Goal: Task Accomplishment & Management: Manage account settings

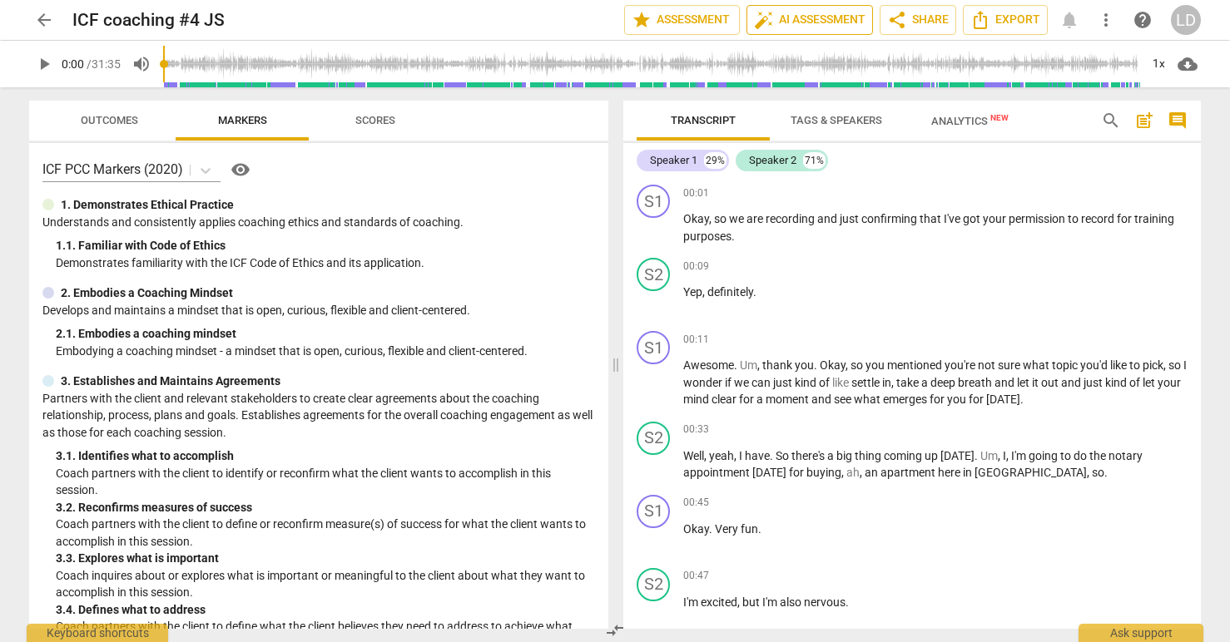
click at [766, 23] on span "auto_fix_high" at bounding box center [764, 20] width 20 height 20
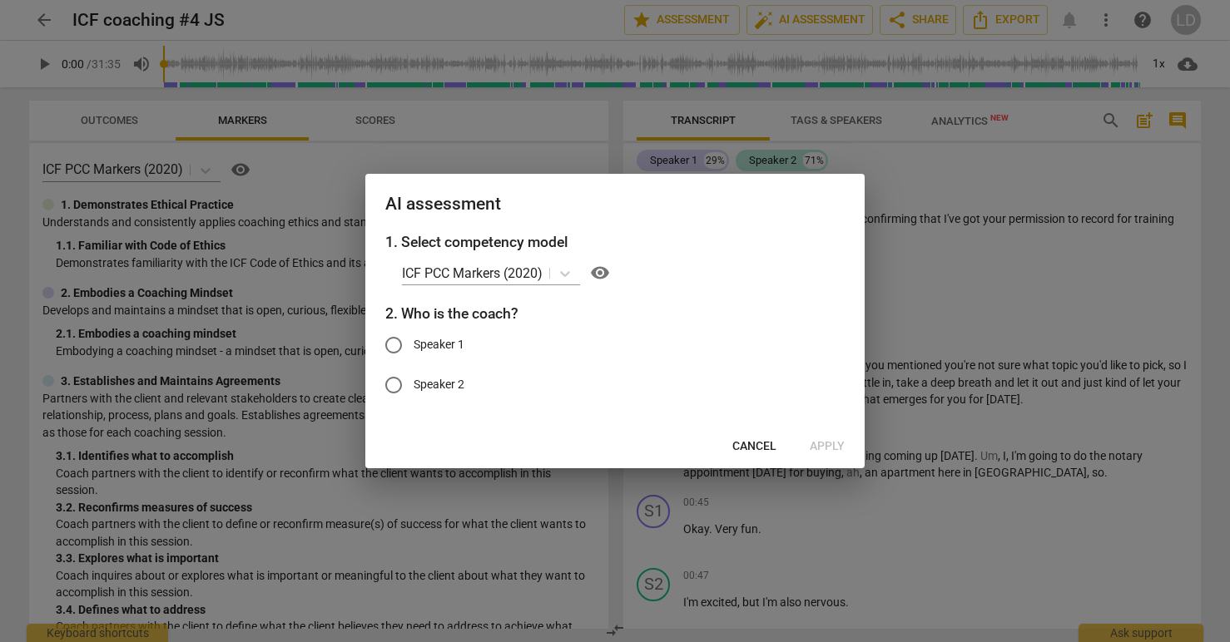
click at [447, 345] on span "Speaker 1" at bounding box center [438, 344] width 51 height 17
click at [413, 345] on input "Speaker 1" at bounding box center [394, 345] width 40 height 40
radio input "true"
click at [829, 444] on span "Apply" at bounding box center [827, 446] width 35 height 17
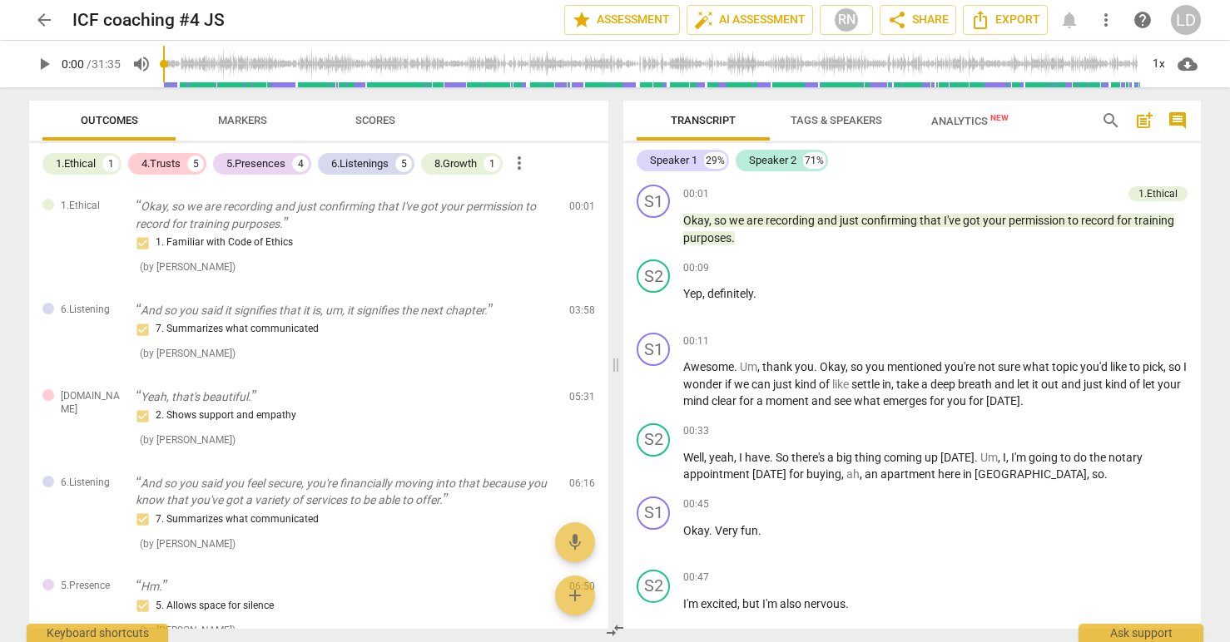
click at [42, 24] on span "arrow_back" at bounding box center [44, 20] width 20 height 20
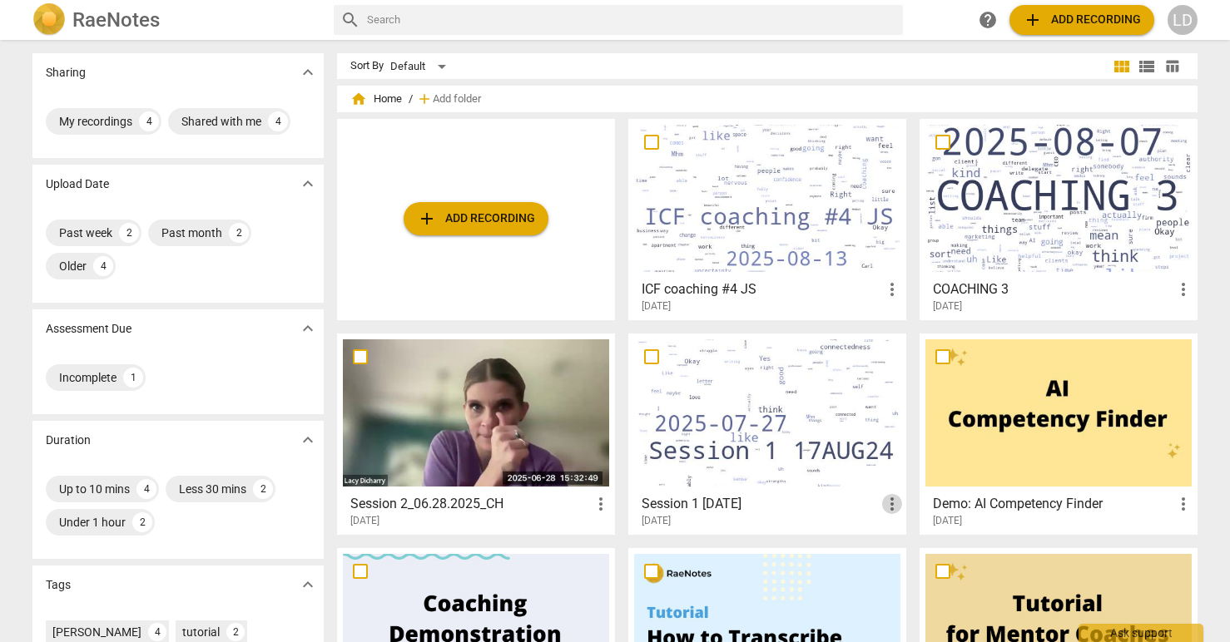
click at [888, 503] on span "more_vert" at bounding box center [892, 504] width 20 height 20
click at [735, 503] on div at bounding box center [615, 321] width 1230 height 642
click at [740, 505] on h3 "Session 1 [DATE]" at bounding box center [761, 504] width 240 height 20
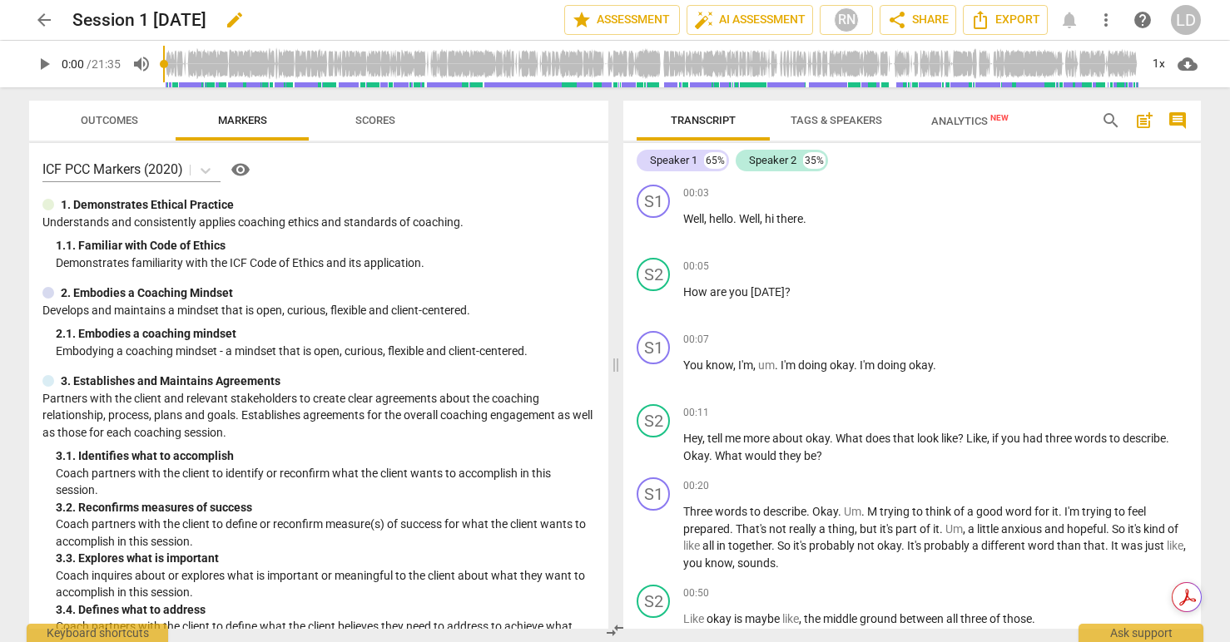
click at [206, 12] on h2 "Session 1 [DATE]" at bounding box center [139, 20] width 134 height 21
click at [245, 17] on span "edit" at bounding box center [235, 20] width 20 height 20
click at [154, 23] on input "Session 1 [DATE]" at bounding box center [281, 20] width 418 height 32
click at [270, 23] on input "Session 1_17AUG24" at bounding box center [281, 20] width 418 height 32
type input "Session 1_17AUG24_FD"
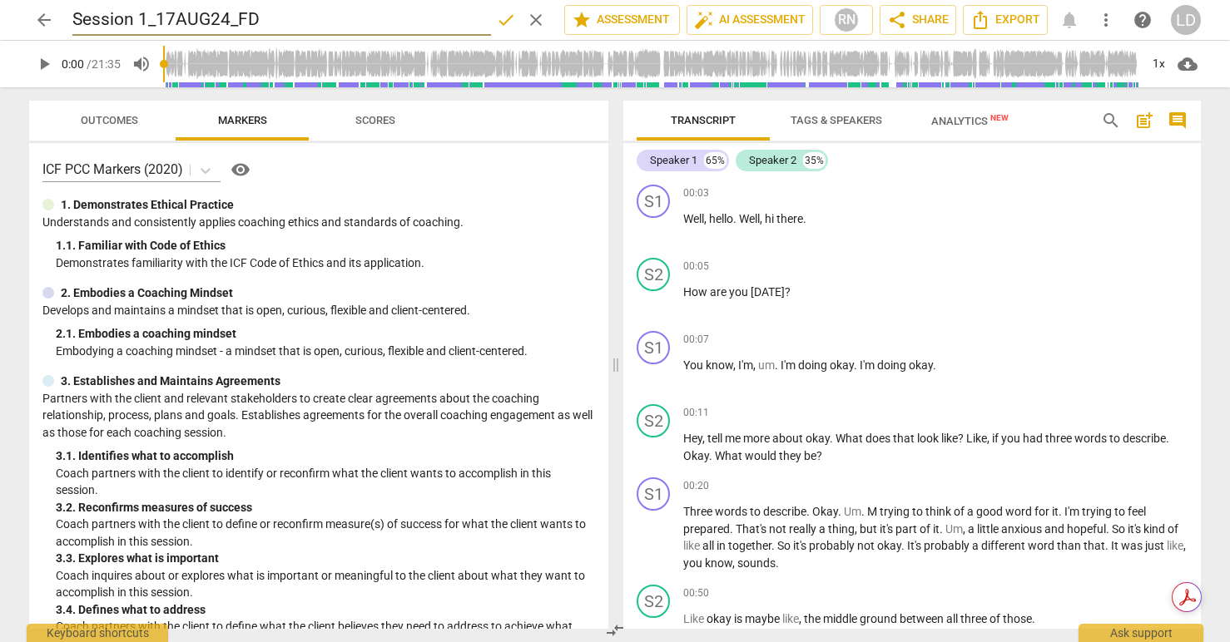
click at [38, 18] on span "arrow_back" at bounding box center [44, 20] width 20 height 20
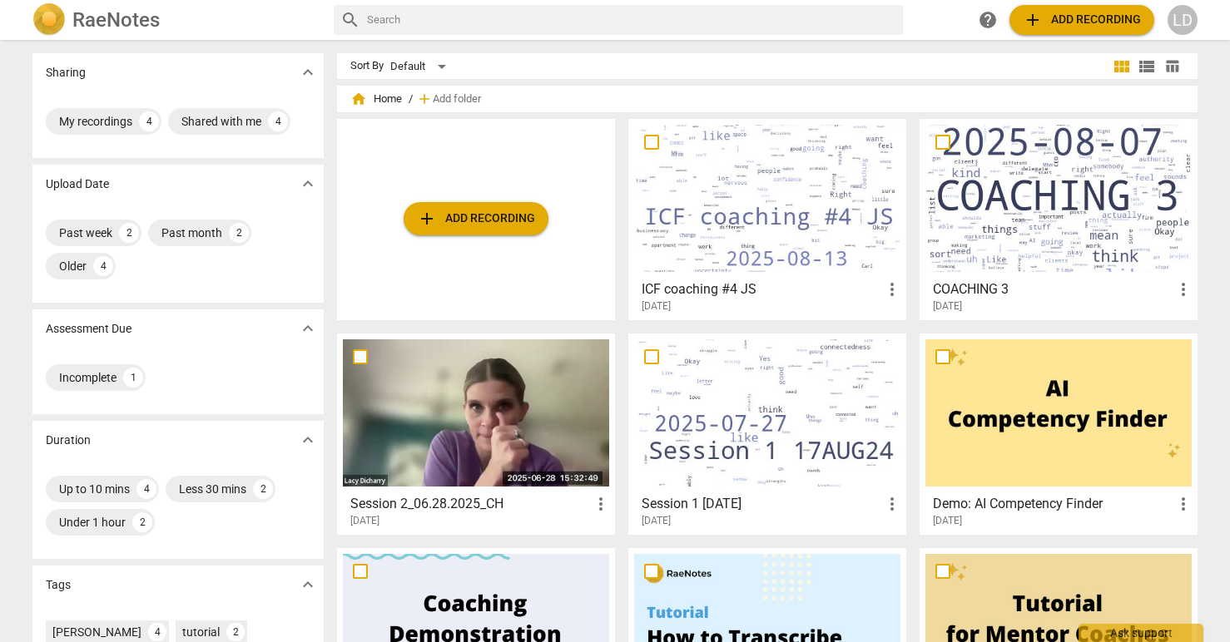
click at [888, 509] on span "more_vert" at bounding box center [892, 504] width 20 height 20
click at [715, 508] on div at bounding box center [615, 321] width 1230 height 642
click at [707, 499] on h3 "Session 1 [DATE]" at bounding box center [761, 504] width 240 height 20
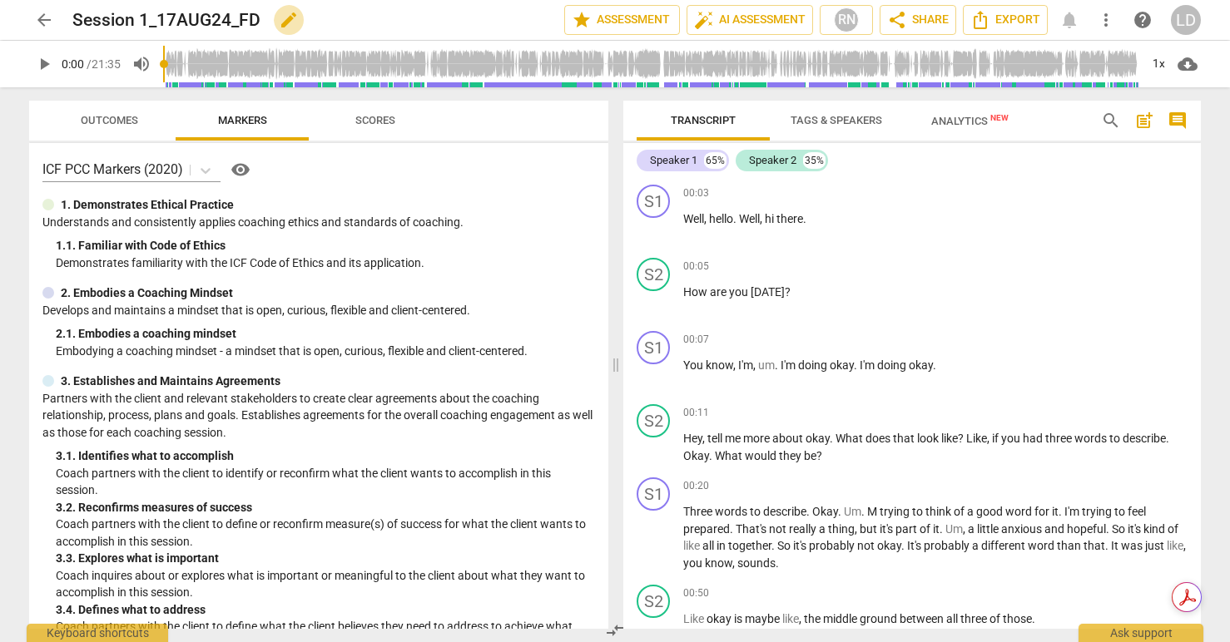
click at [288, 19] on span "edit" at bounding box center [289, 20] width 20 height 20
click at [159, 18] on input "Session 1_17AUG24_FD" at bounding box center [281, 20] width 418 height 32
click at [305, 17] on input "Session 1_08.17.2024_AUG24_FD" at bounding box center [281, 20] width 418 height 32
type input "Session 1_08.17.2024_FD"
click at [496, 20] on span "done" at bounding box center [506, 20] width 20 height 20
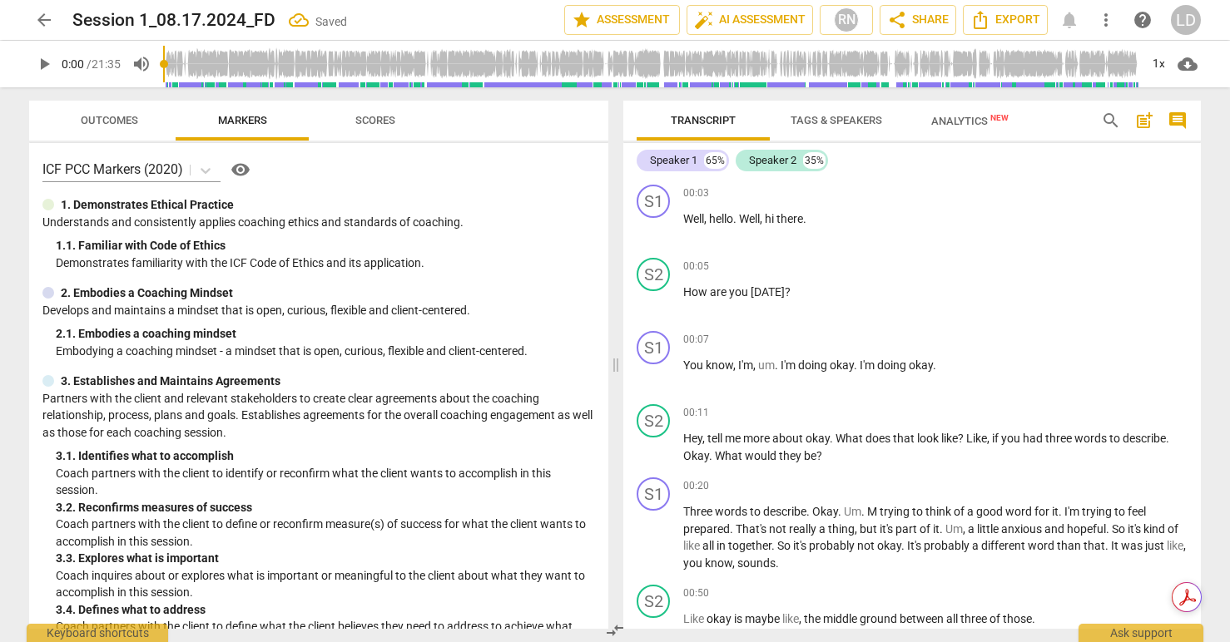
click at [36, 18] on span "arrow_back" at bounding box center [44, 20] width 20 height 20
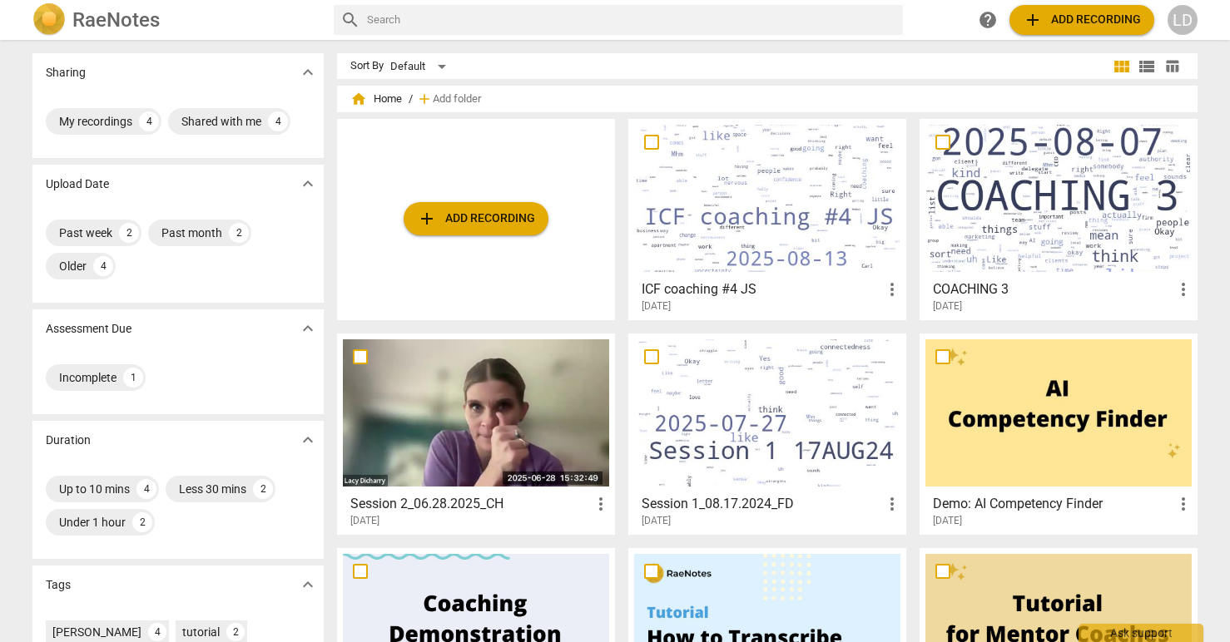
click at [1182, 290] on span "more_vert" at bounding box center [1183, 290] width 20 height 20
click at [1068, 198] on div at bounding box center [615, 321] width 1230 height 642
click at [1098, 193] on div at bounding box center [1058, 198] width 266 height 147
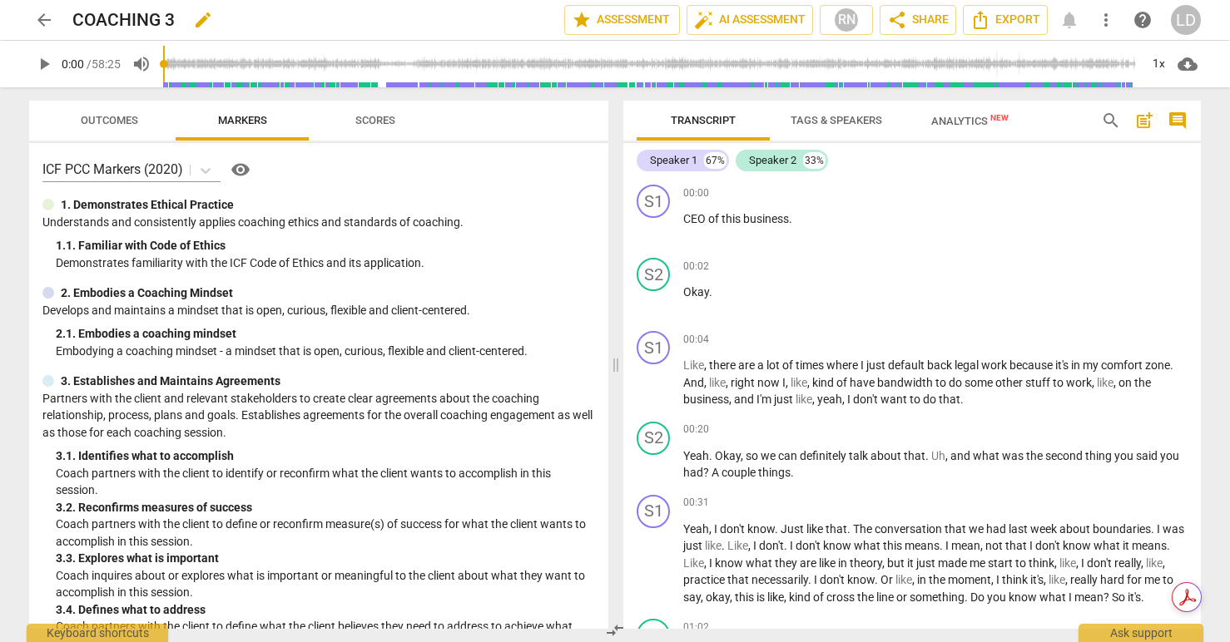
click at [200, 20] on span "edit" at bounding box center [203, 20] width 20 height 20
drag, startPoint x: 179, startPoint y: 20, endPoint x: 71, endPoint y: 20, distance: 108.2
click at [70, 20] on div "arrow_back COACHING 3 done clear star Assessment auto_fix_high AI Assessment RN…" at bounding box center [614, 20] width 1171 height 32
type input "Session 3_08.07.2025_EK"
click at [505, 17] on span "done" at bounding box center [506, 20] width 20 height 20
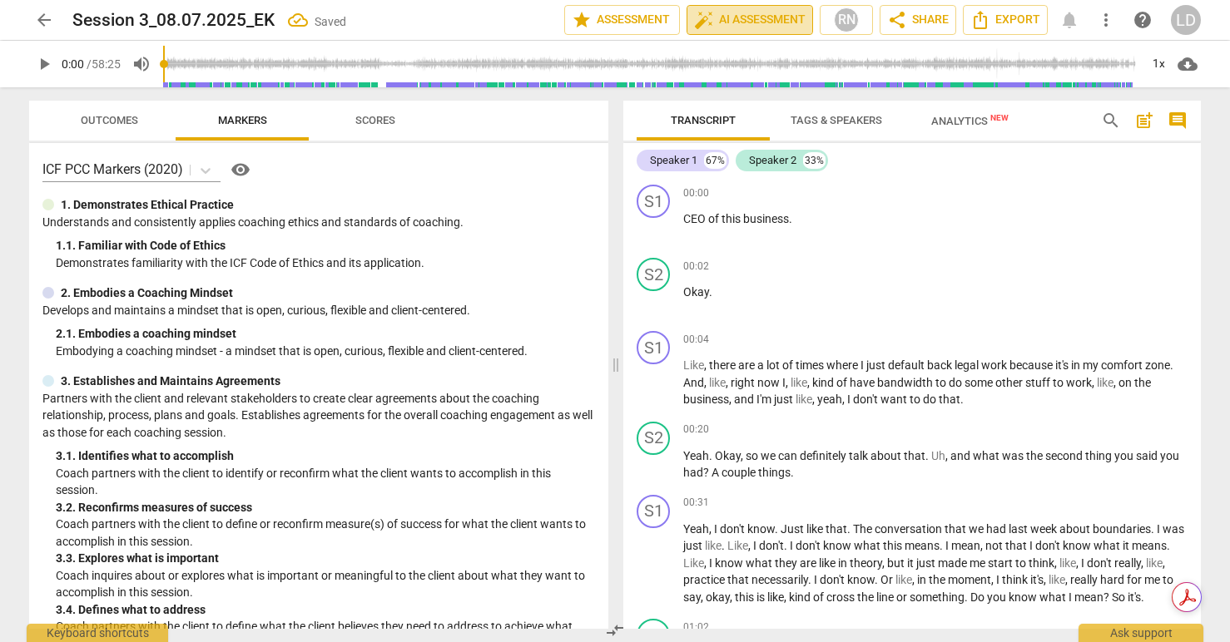
click at [745, 20] on span "auto_fix_high AI Assessment" at bounding box center [749, 20] width 111 height 20
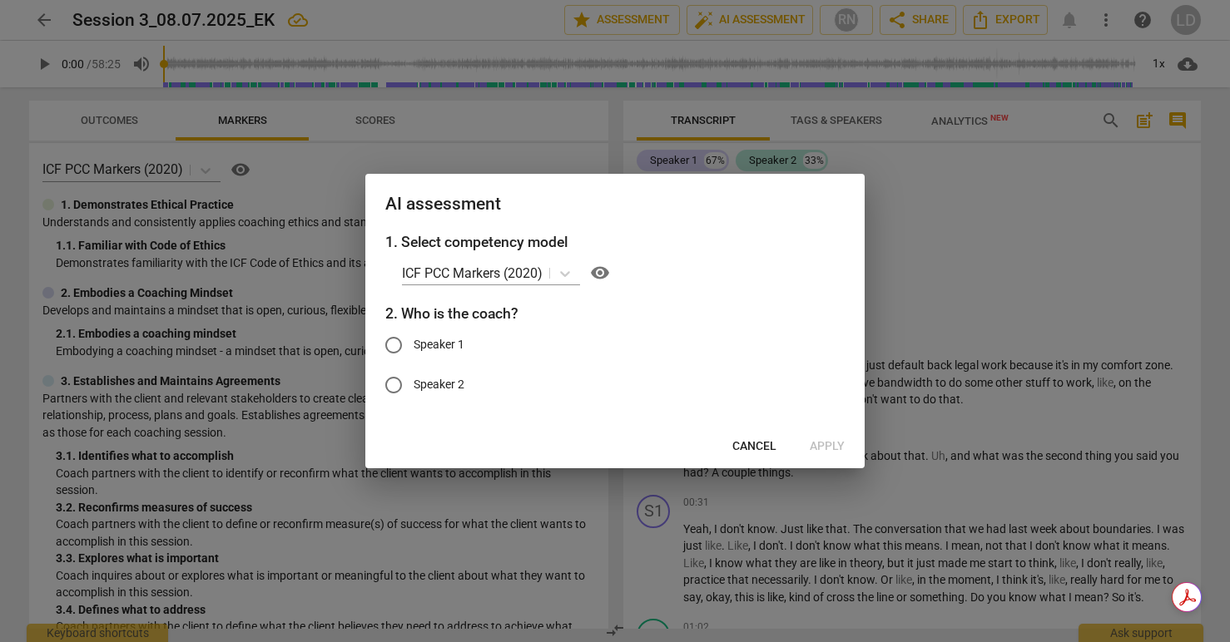
click at [452, 379] on span "Speaker 2" at bounding box center [438, 384] width 51 height 17
click at [413, 379] on input "Speaker 2" at bounding box center [394, 385] width 40 height 40
radio input "true"
click at [828, 448] on span "Apply" at bounding box center [827, 446] width 35 height 17
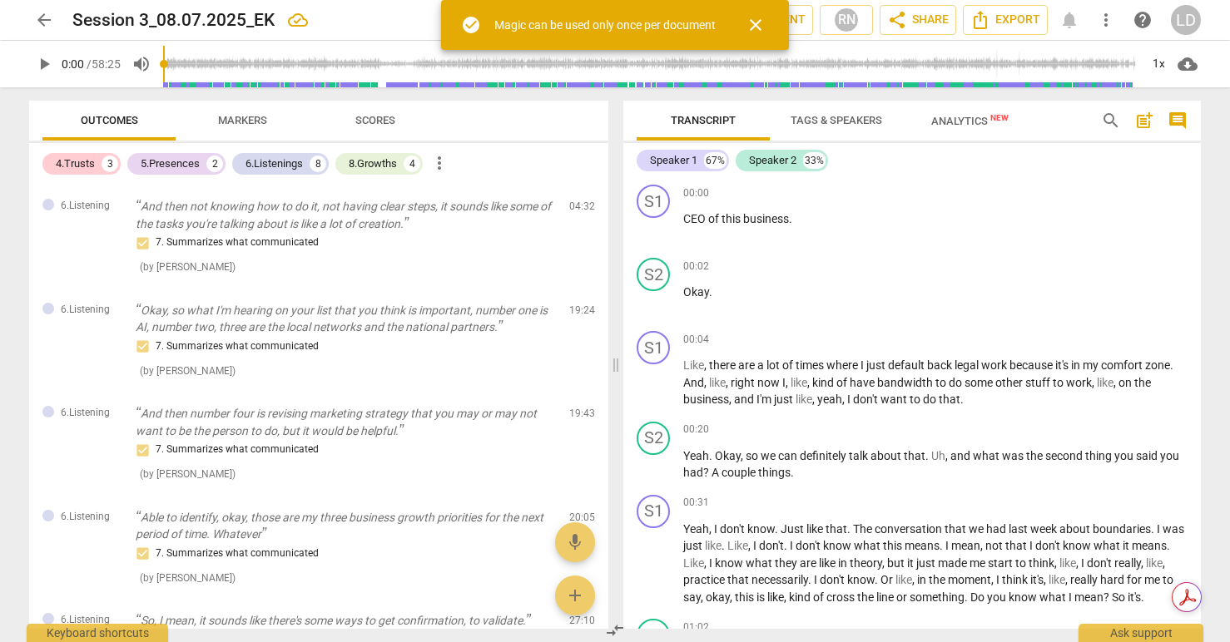
click at [752, 22] on span "close" at bounding box center [755, 25] width 20 height 20
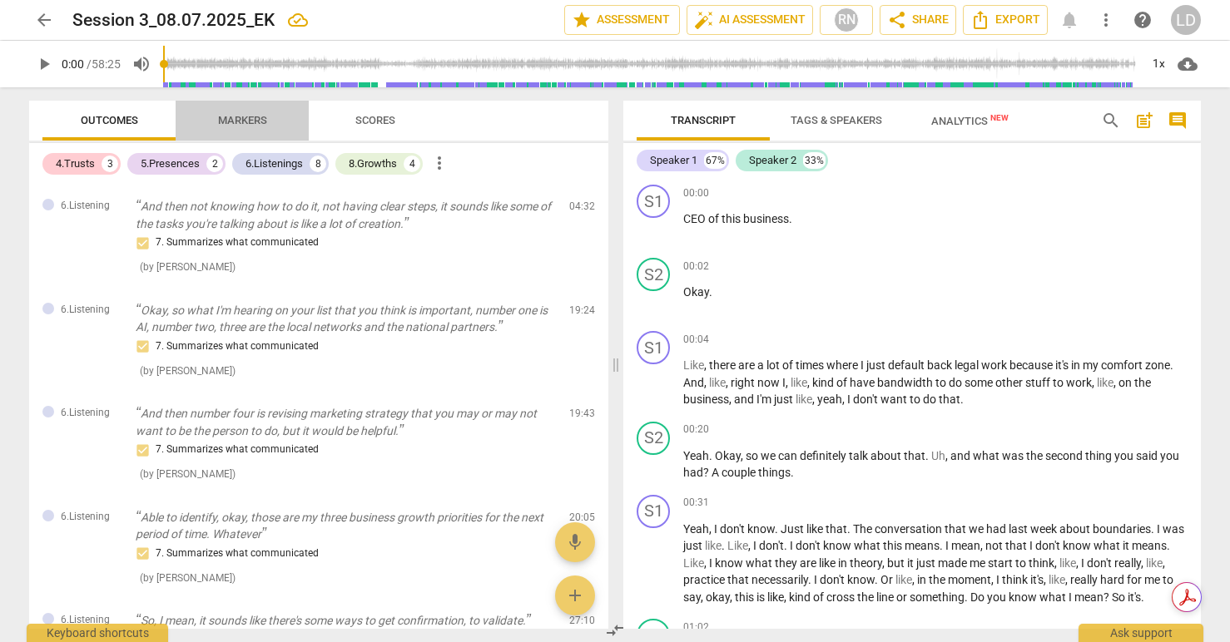
click at [246, 119] on span "Markers" at bounding box center [242, 120] width 49 height 12
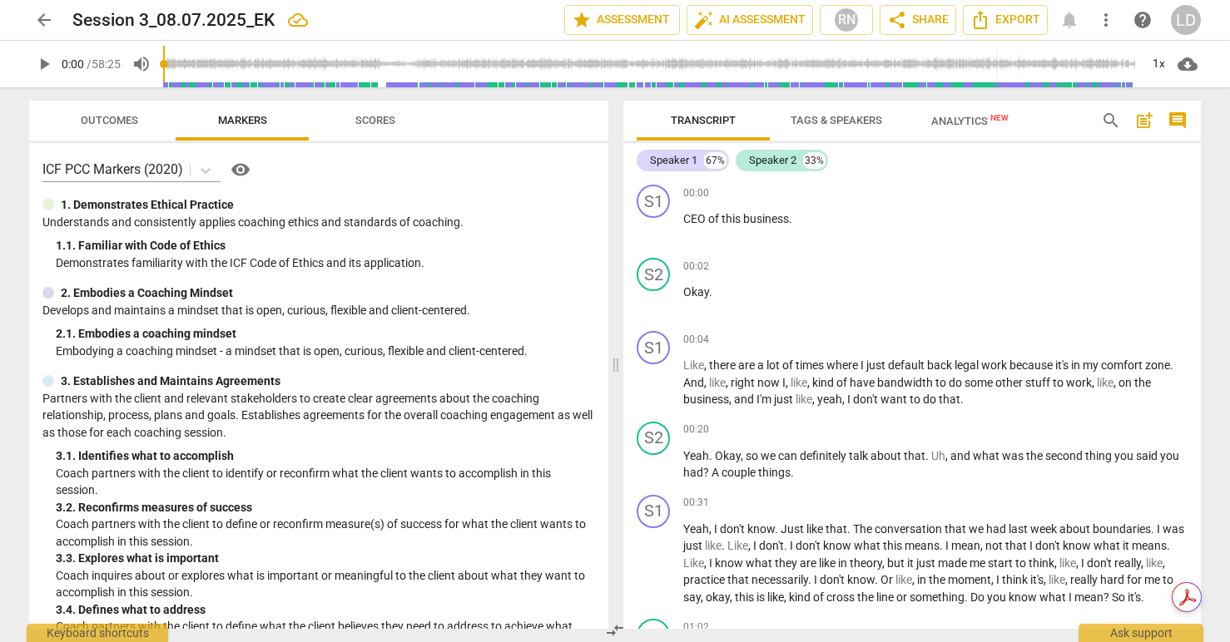
click at [132, 113] on span "Outcomes" at bounding box center [109, 121] width 97 height 22
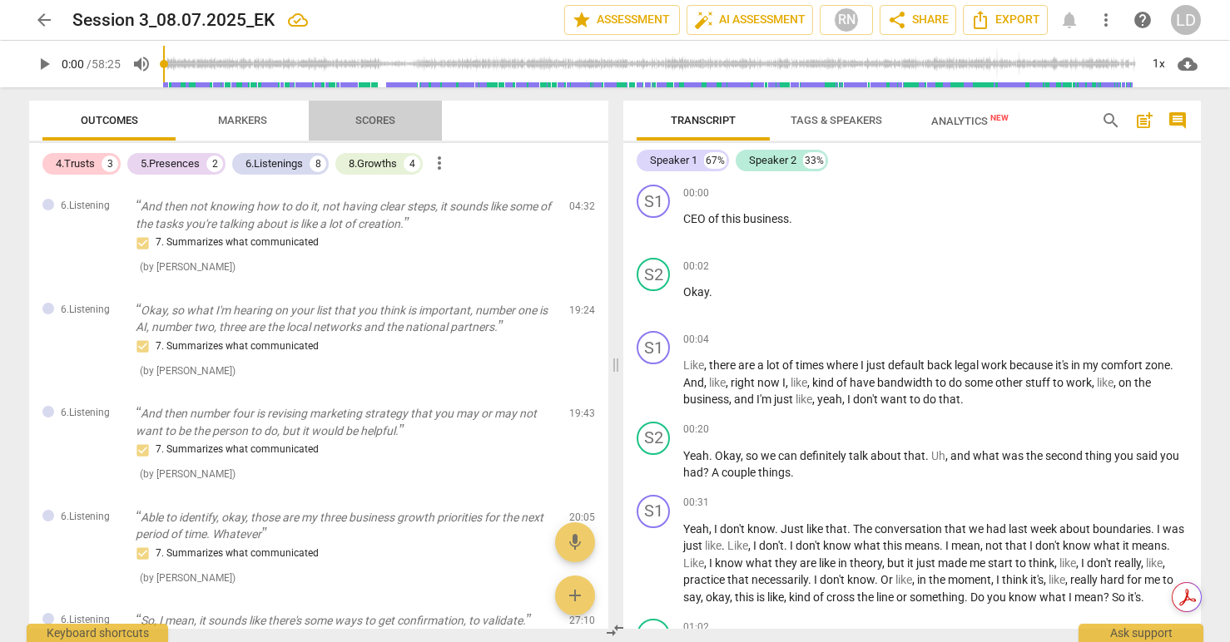
click at [373, 114] on span "Scores" at bounding box center [375, 120] width 40 height 12
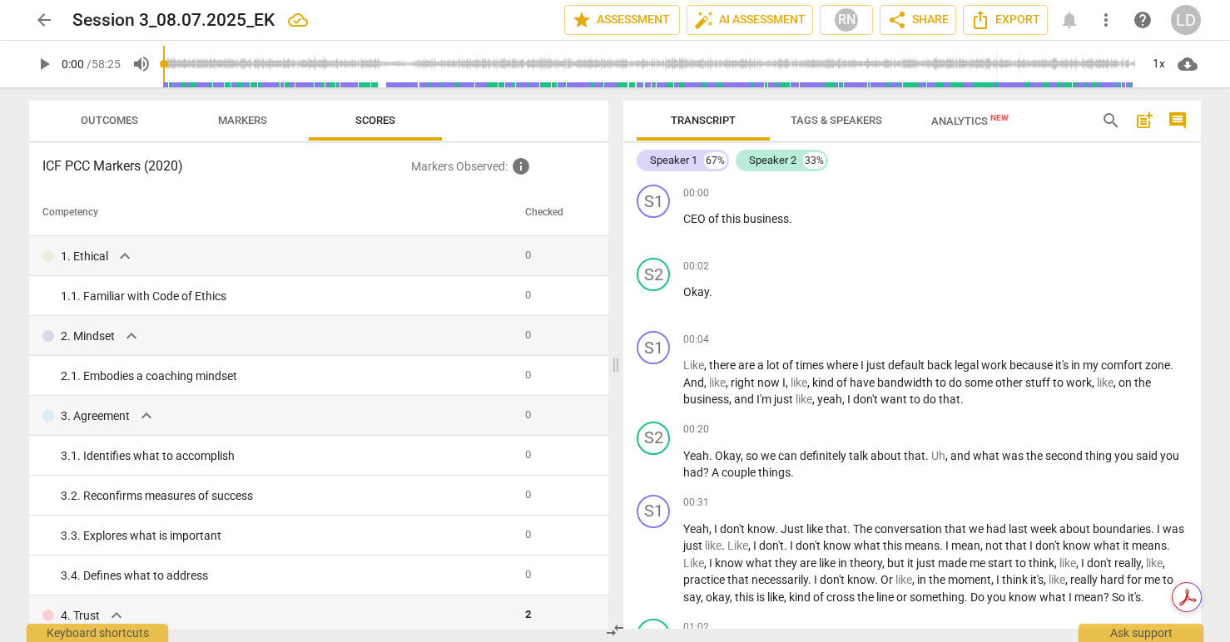
click at [48, 16] on span "arrow_back" at bounding box center [44, 20] width 20 height 20
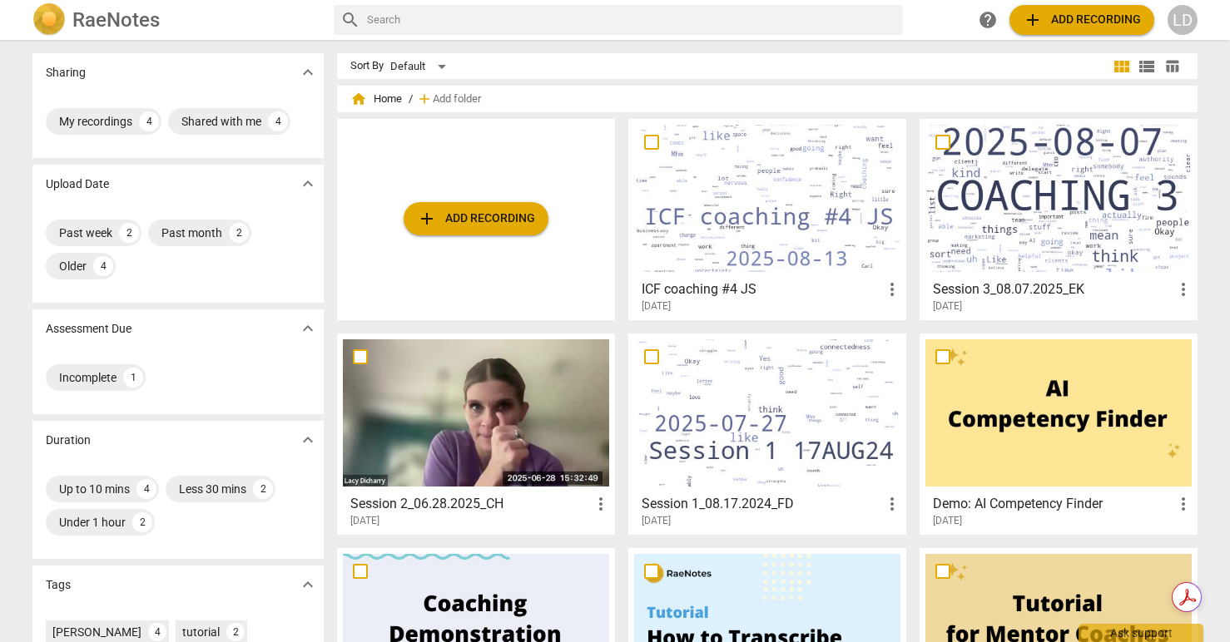
click at [890, 284] on span "more_vert" at bounding box center [892, 290] width 20 height 20
click at [801, 216] on div at bounding box center [615, 321] width 1230 height 642
click at [712, 230] on div at bounding box center [767, 198] width 266 height 147
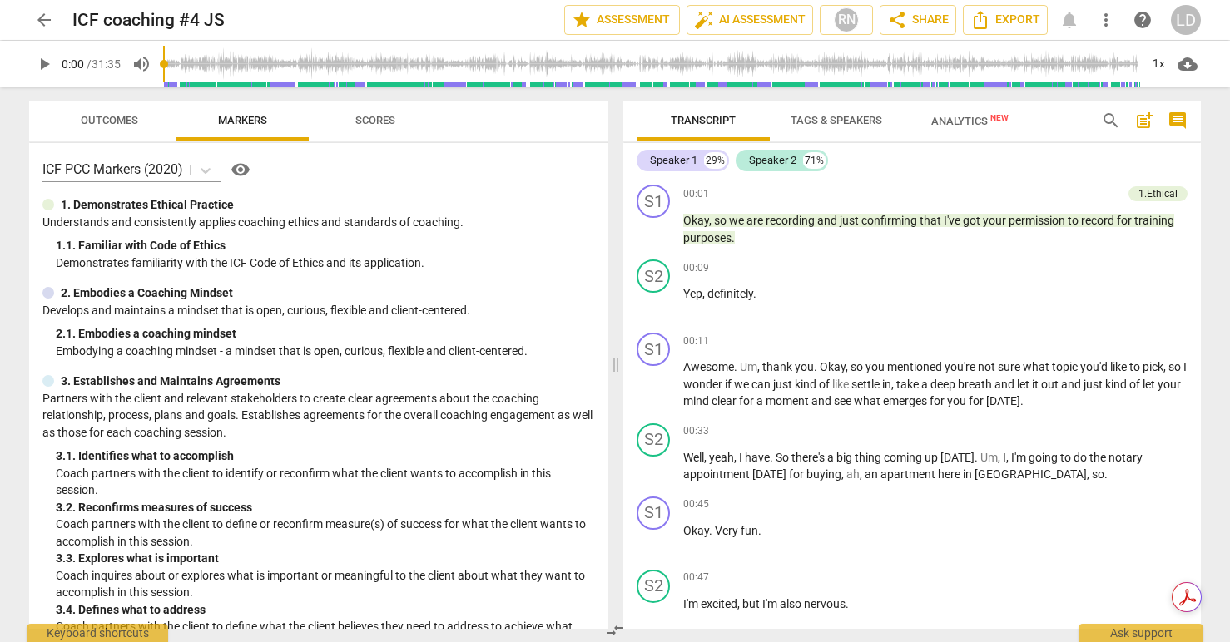
click at [130, 116] on span "Outcomes" at bounding box center [109, 120] width 57 height 12
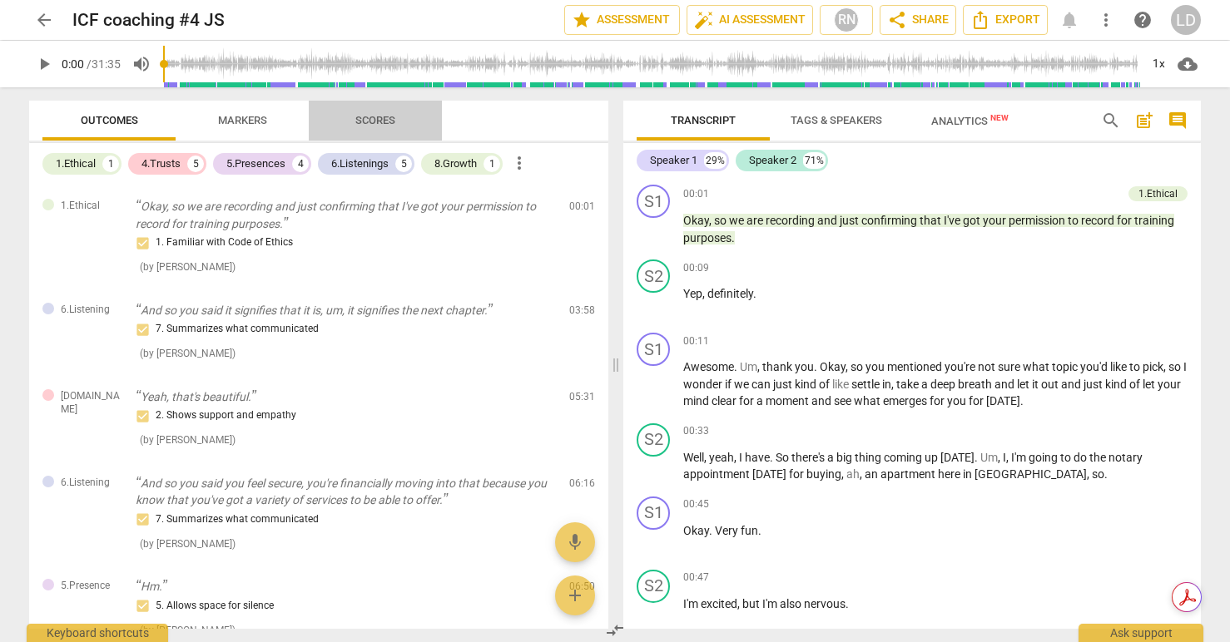
click at [380, 106] on button "Scores" at bounding box center [375, 121] width 133 height 40
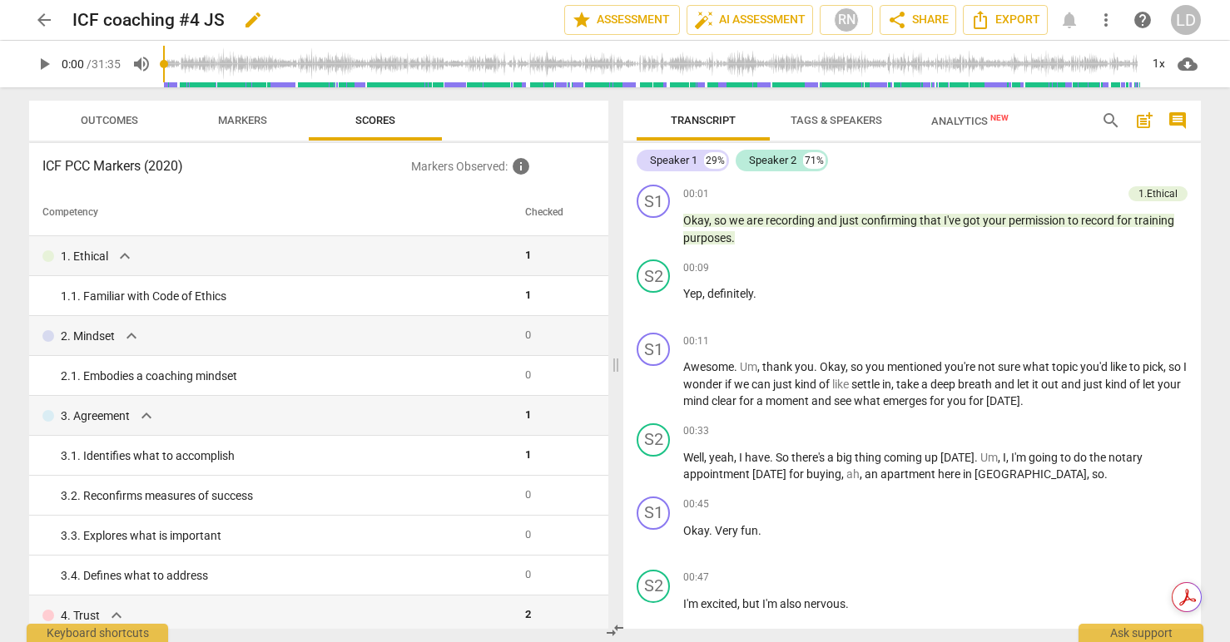
click at [215, 17] on h2 "ICF coaching #4 JS" at bounding box center [148, 20] width 152 height 21
click at [250, 22] on span "edit" at bounding box center [253, 20] width 20 height 20
drag, startPoint x: 104, startPoint y: 20, endPoint x: 62, endPoint y: 20, distance: 41.6
click at [62, 20] on div "arrow_back ICF coaching #4 JS done clear star Assessment auto_fix_high AI Asses…" at bounding box center [614, 20] width 1171 height 32
click at [354, 18] on input "Session 4_08.13.2025_coaching #4 JS" at bounding box center [281, 20] width 418 height 32
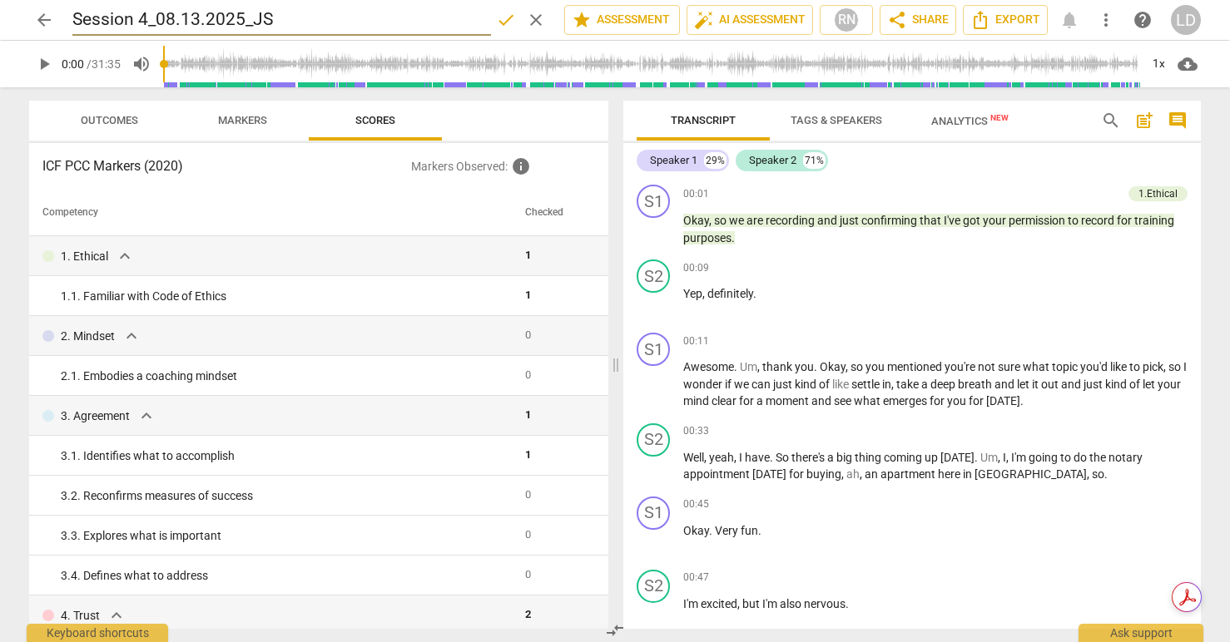
type input "Session 4_08.13.2025_JS"
click at [503, 21] on span "done" at bounding box center [506, 20] width 20 height 20
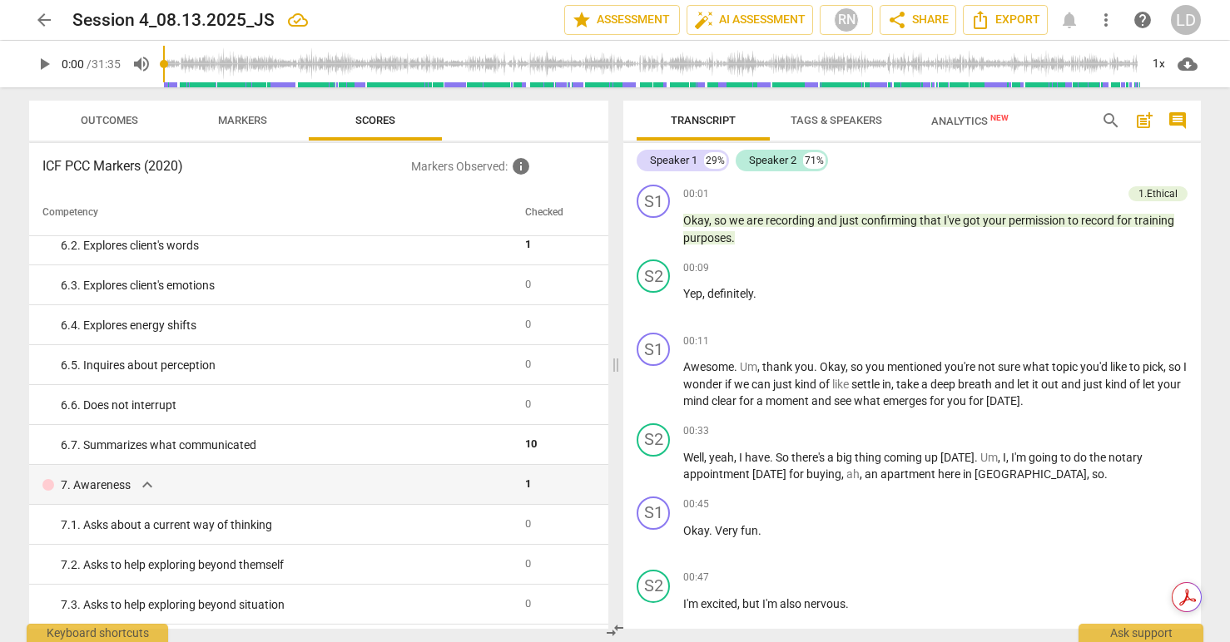
scroll to position [889, 0]
click at [145, 487] on span "expand_more" at bounding box center [147, 486] width 20 height 20
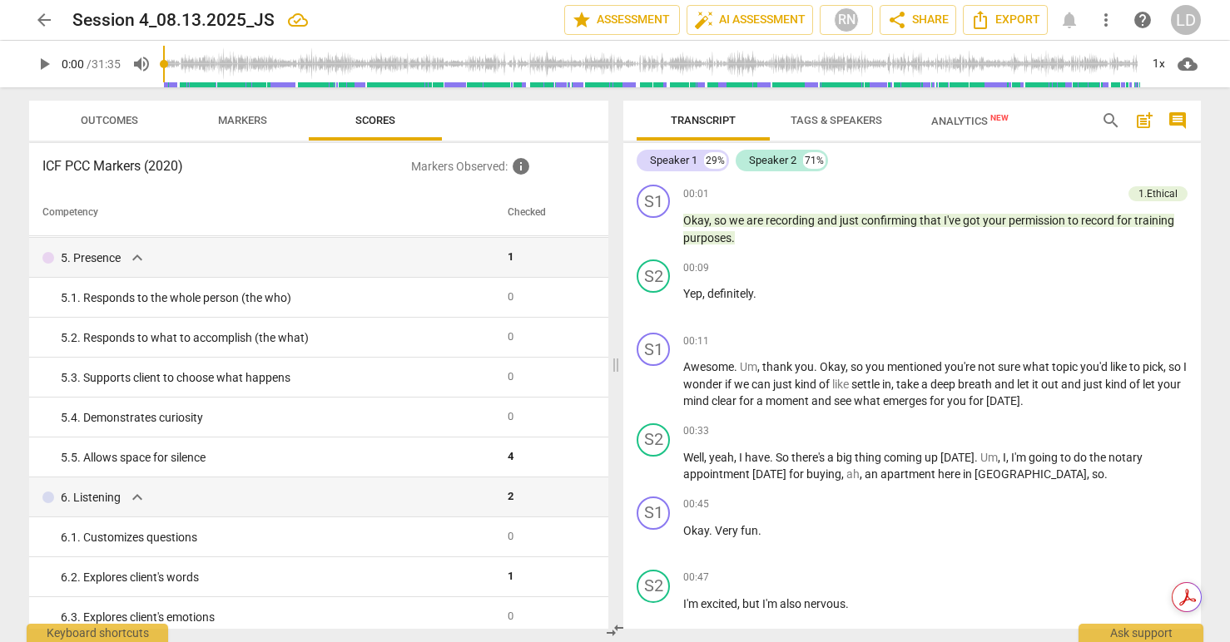
scroll to position [0, 0]
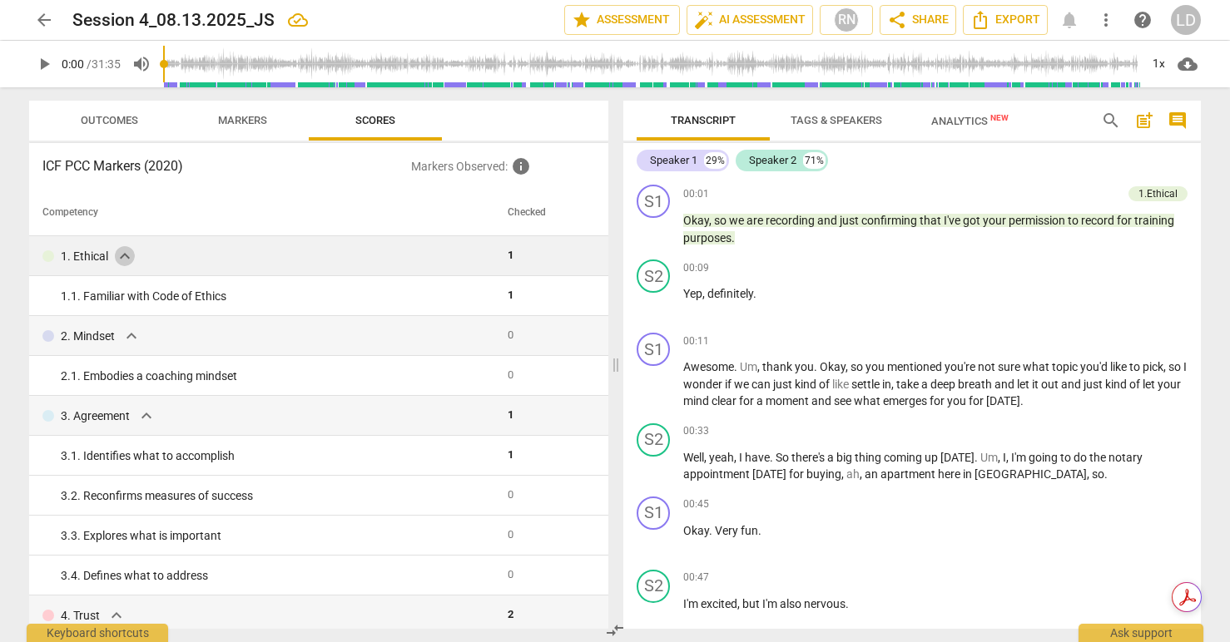
click at [128, 259] on span "expand_more" at bounding box center [125, 256] width 20 height 20
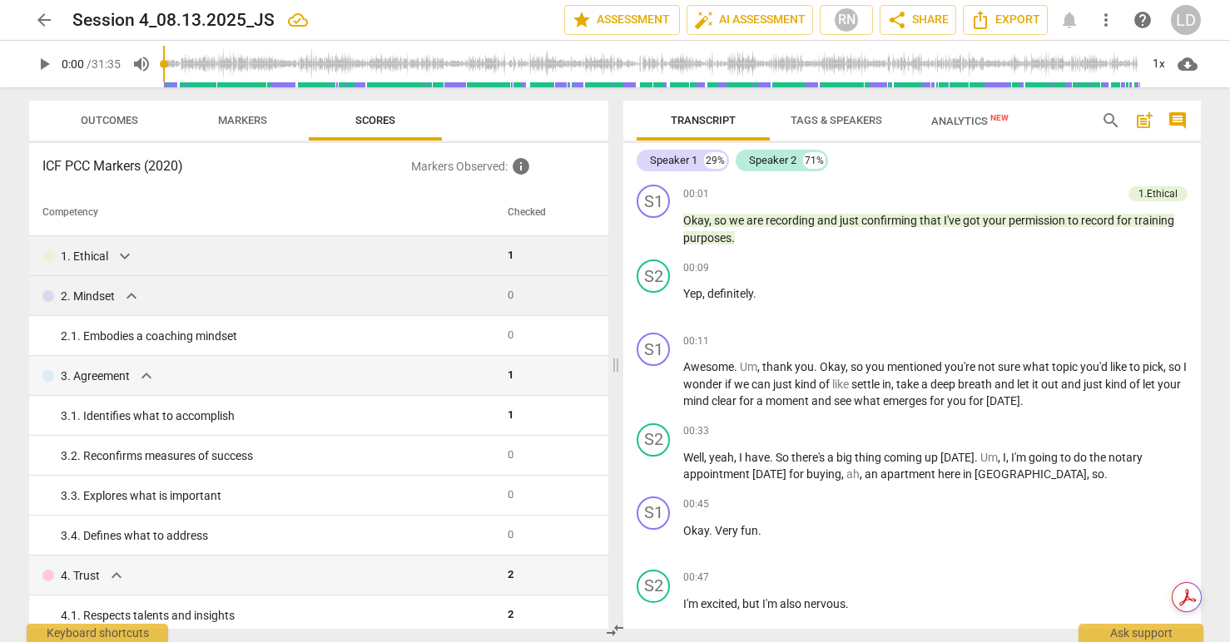
click at [126, 294] on span "expand_more" at bounding box center [131, 296] width 20 height 20
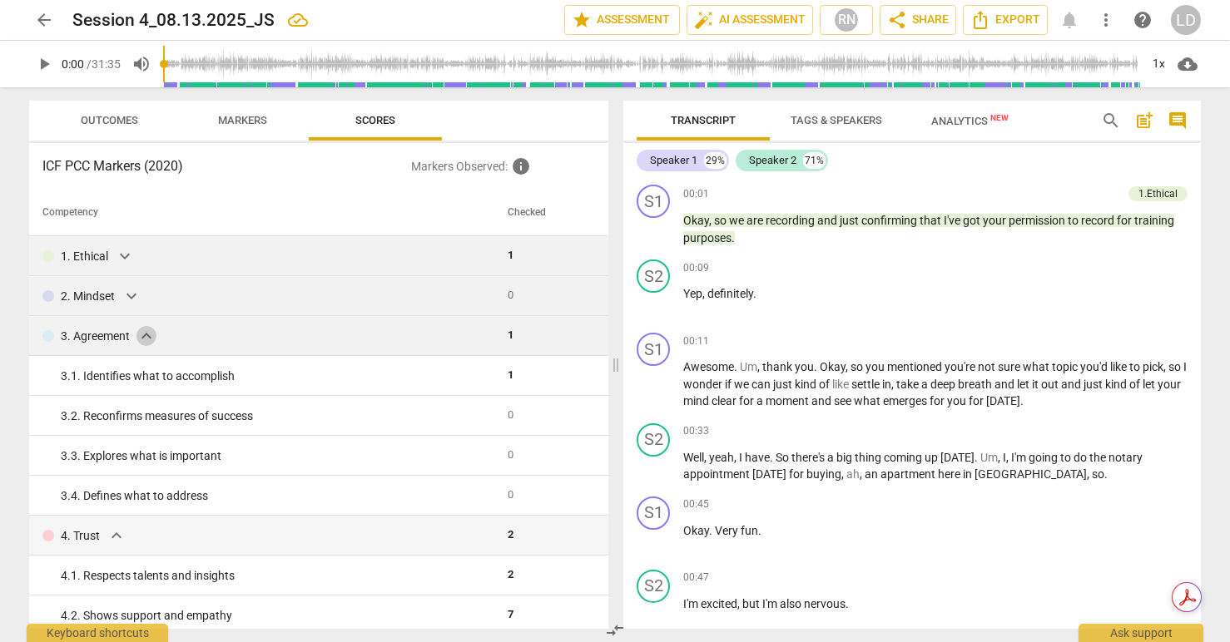
click at [146, 334] on span "expand_more" at bounding box center [146, 336] width 20 height 20
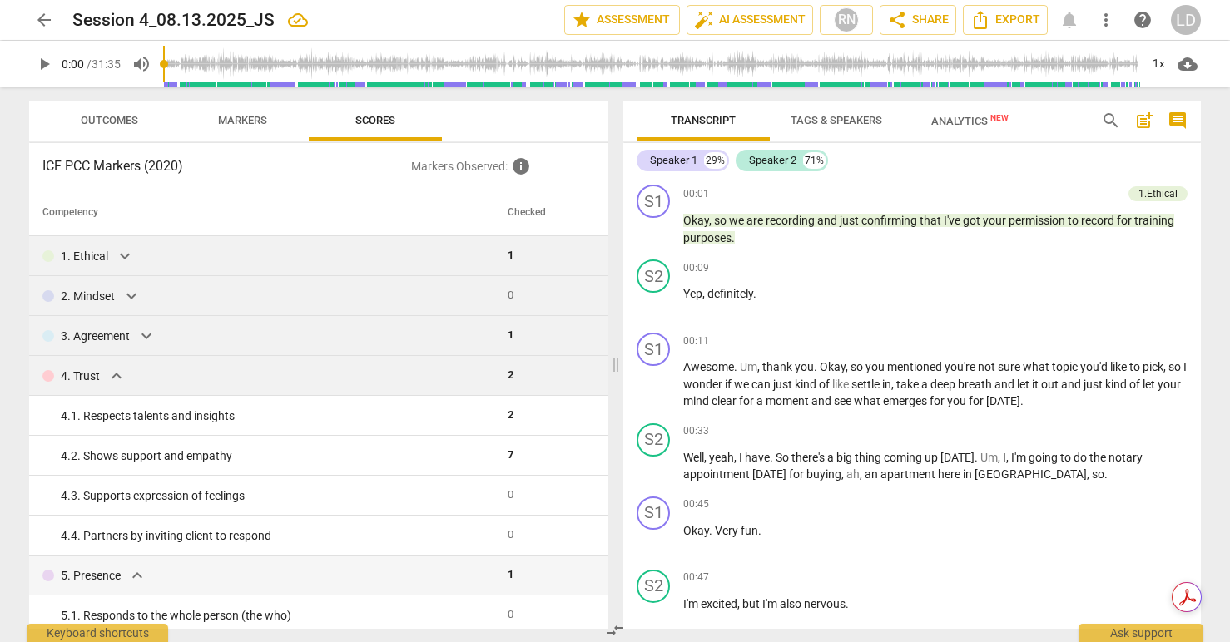
click at [113, 378] on span "expand_more" at bounding box center [116, 376] width 20 height 20
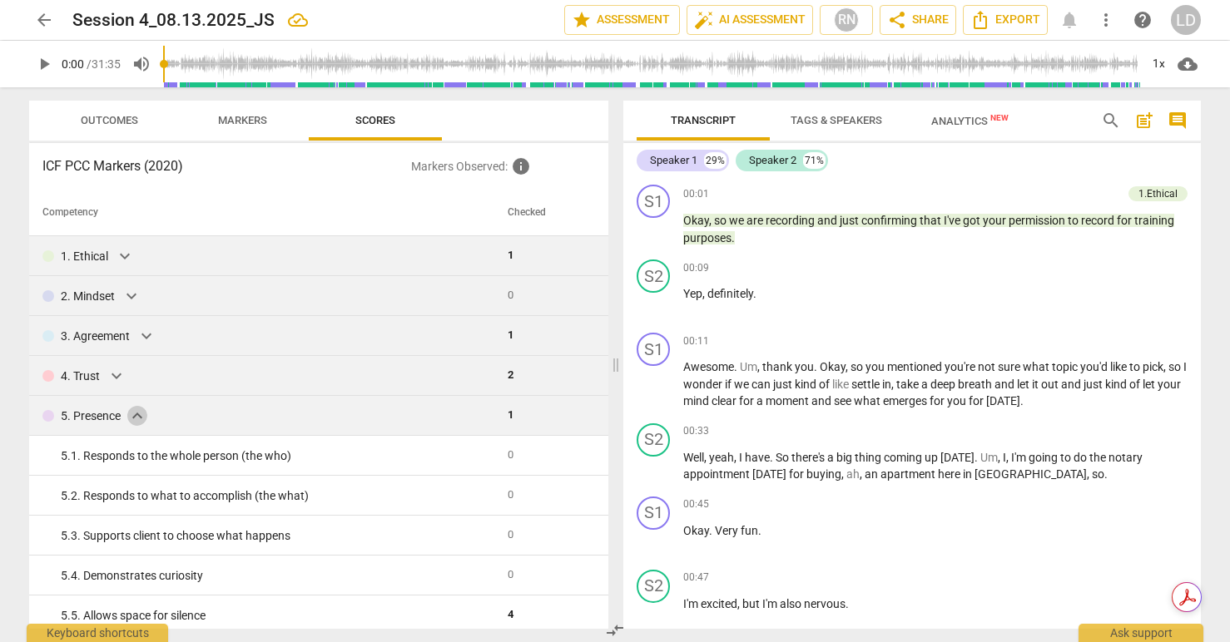
click at [135, 415] on span "expand_more" at bounding box center [137, 416] width 20 height 20
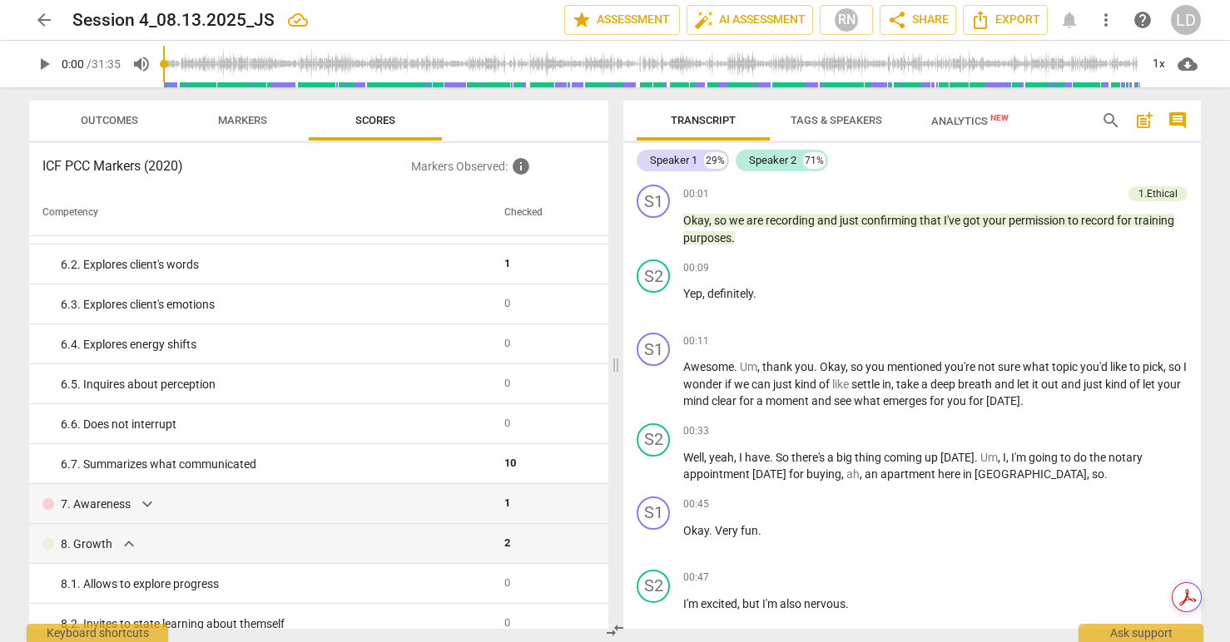
scroll to position [283, 0]
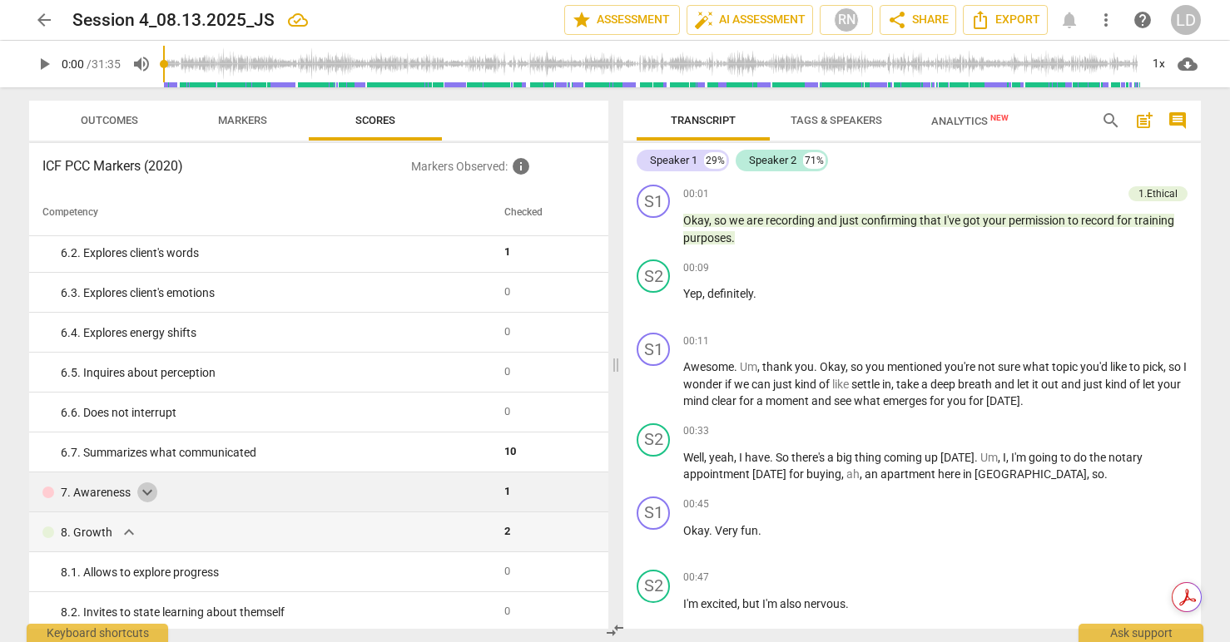
click at [146, 488] on span "expand_more" at bounding box center [147, 493] width 20 height 20
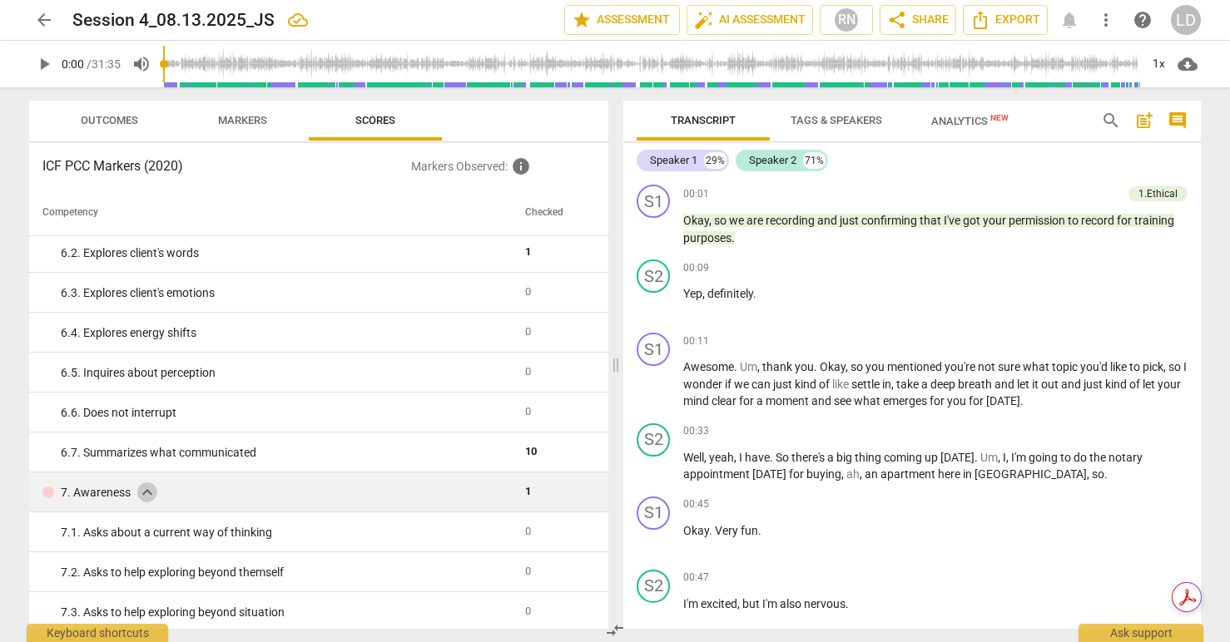
click at [147, 490] on span "expand_more" at bounding box center [147, 493] width 20 height 20
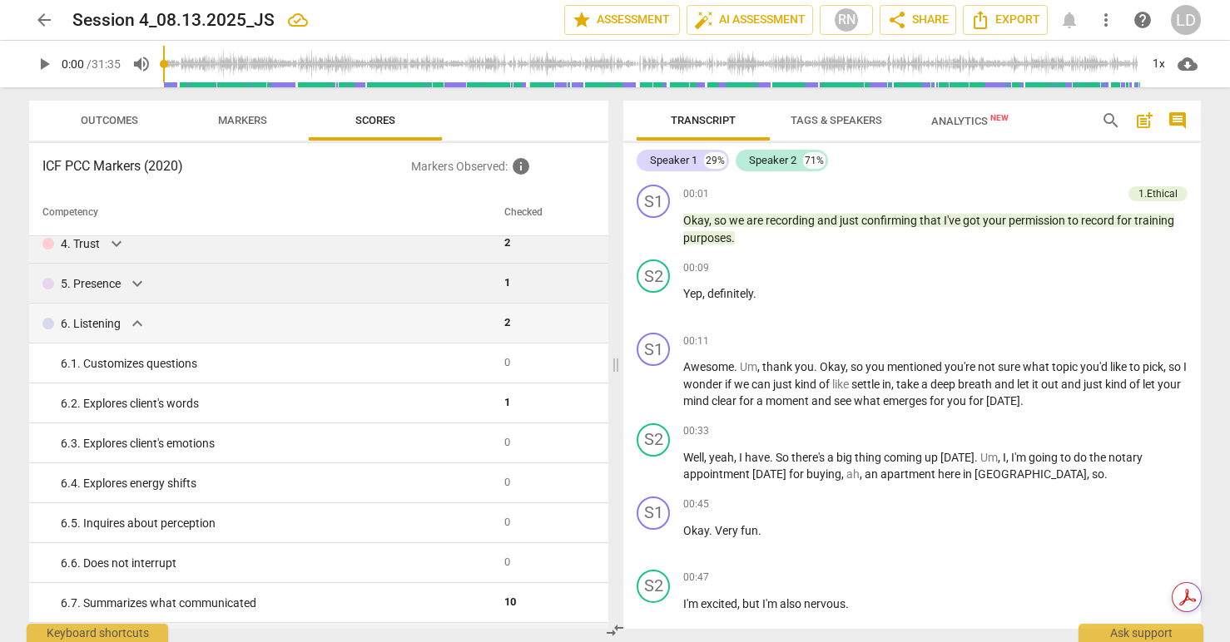
scroll to position [119, 0]
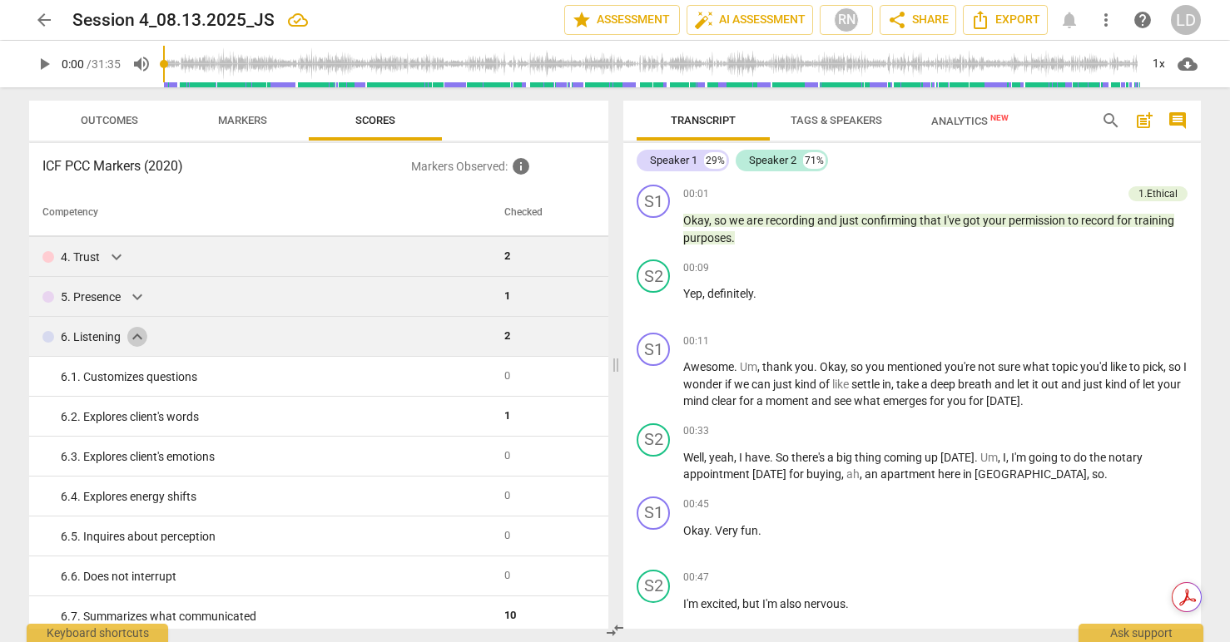
click at [137, 335] on span "expand_more" at bounding box center [137, 337] width 20 height 20
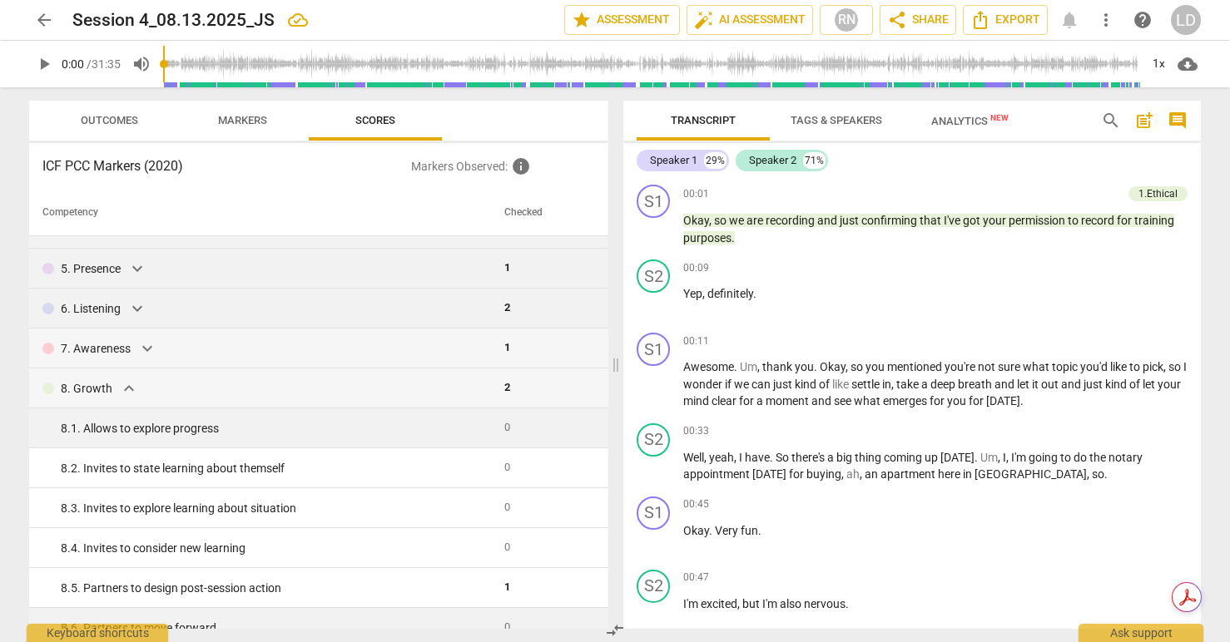
scroll to position [144, 0]
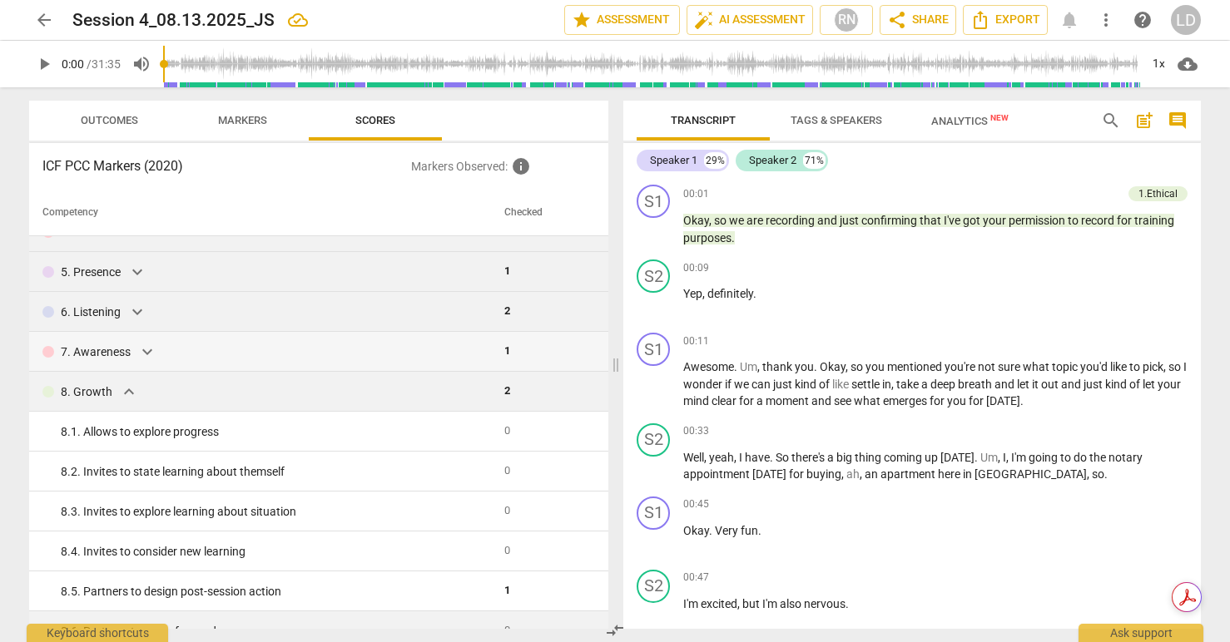
click at [129, 392] on span "expand_more" at bounding box center [129, 392] width 20 height 20
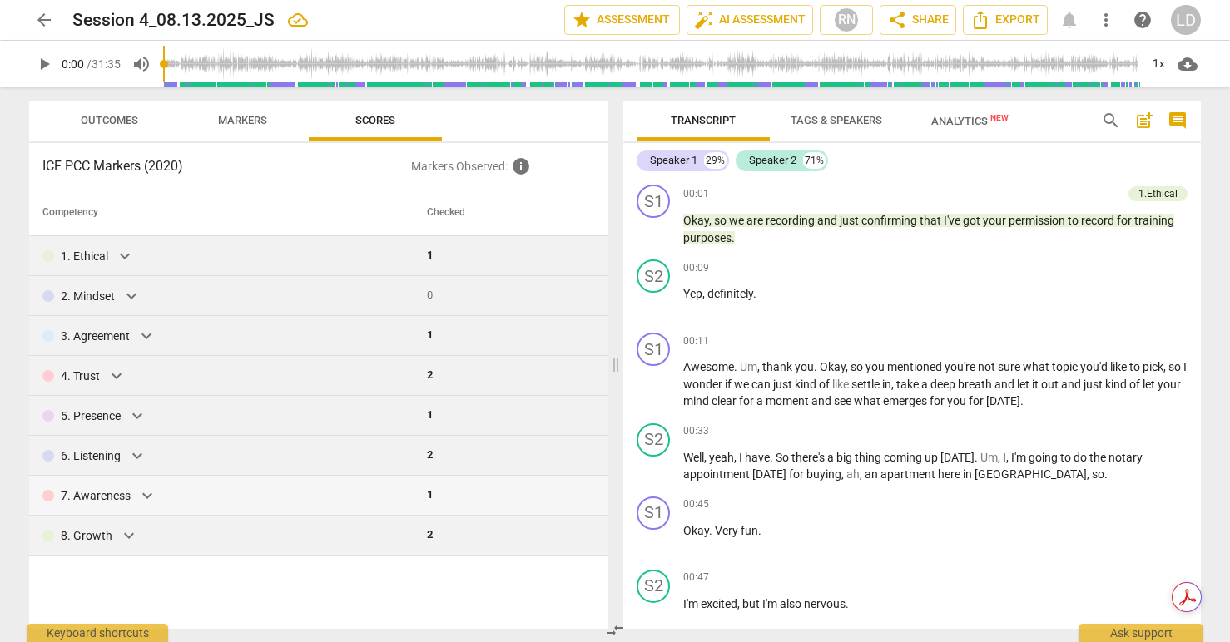
scroll to position [0, 0]
click at [431, 594] on div "Competency Checked 1. Ethical expand_more 1 2. Mindset expand_more 0 3. Agreeme…" at bounding box center [318, 409] width 579 height 439
